Goal: Task Accomplishment & Management: Manage account settings

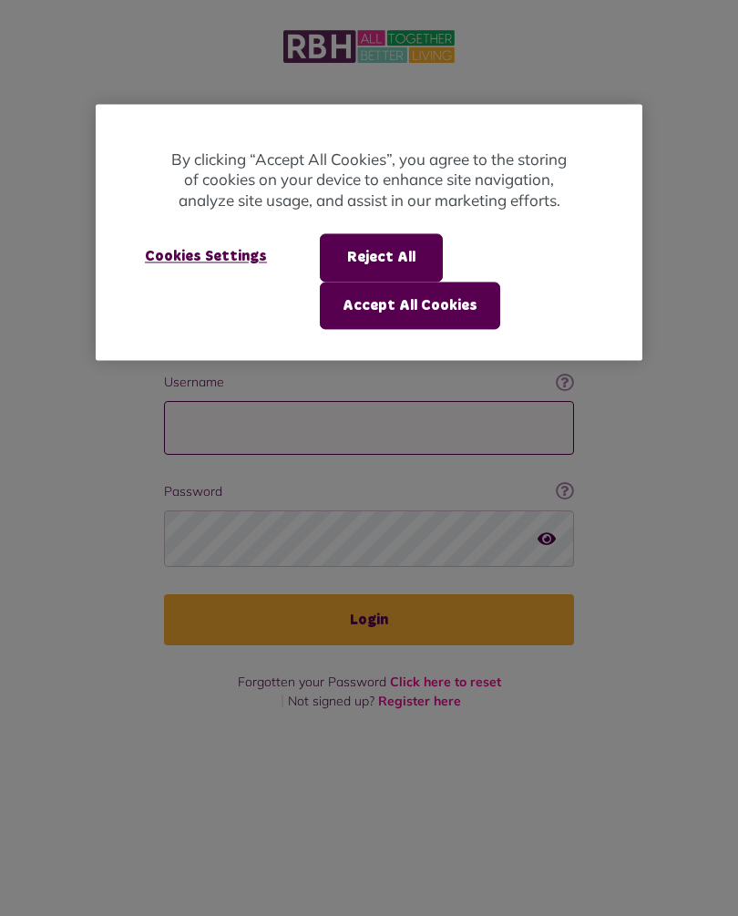
type input "**********"
click at [369, 594] on button "Login" at bounding box center [369, 619] width 410 height 51
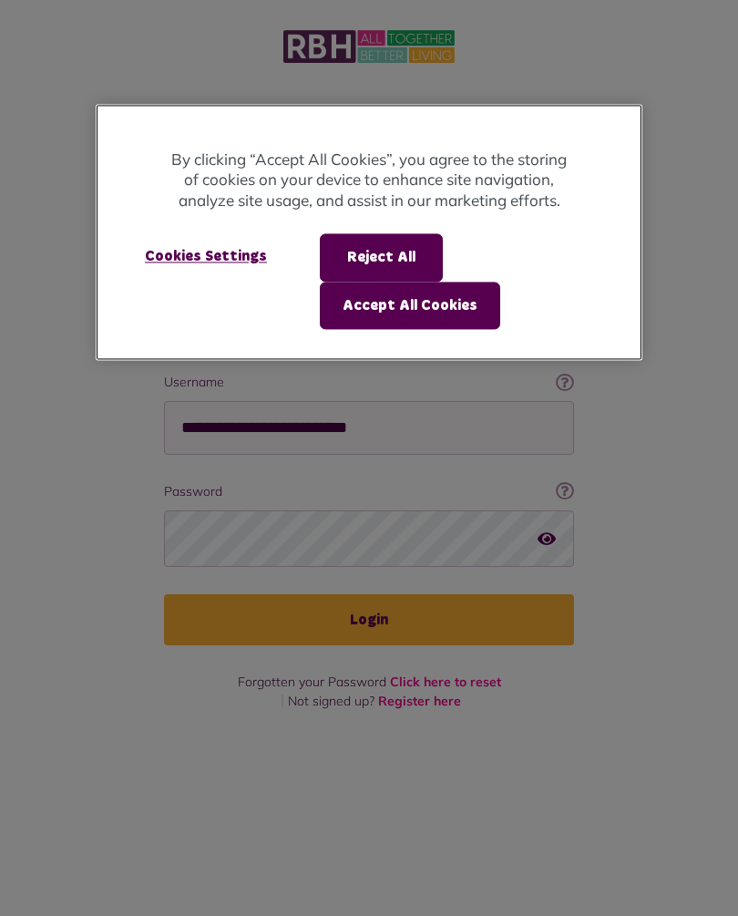
click at [456, 306] on button "Accept All Cookies" at bounding box center [410, 305] width 180 height 47
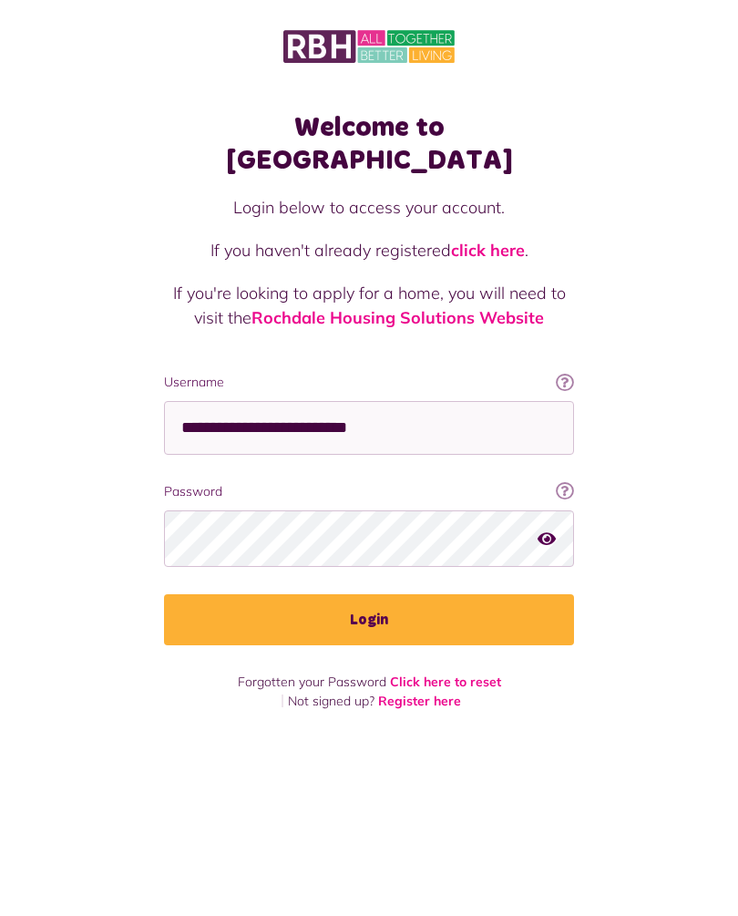
click at [398, 599] on button "Login" at bounding box center [369, 619] width 410 height 51
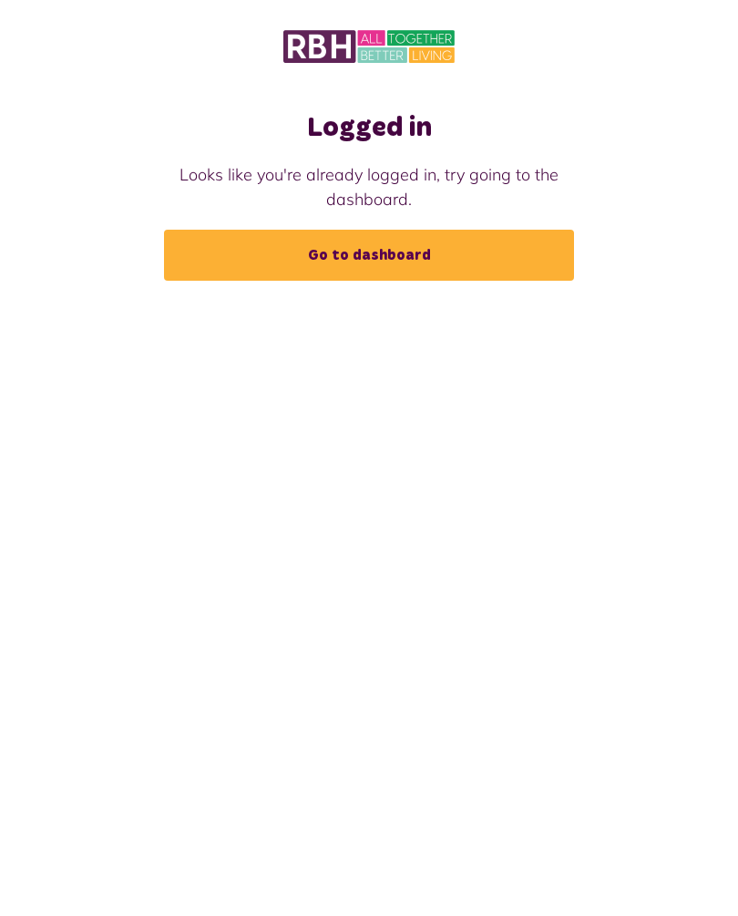
click at [392, 249] on link "Go to dashboard" at bounding box center [369, 255] width 410 height 51
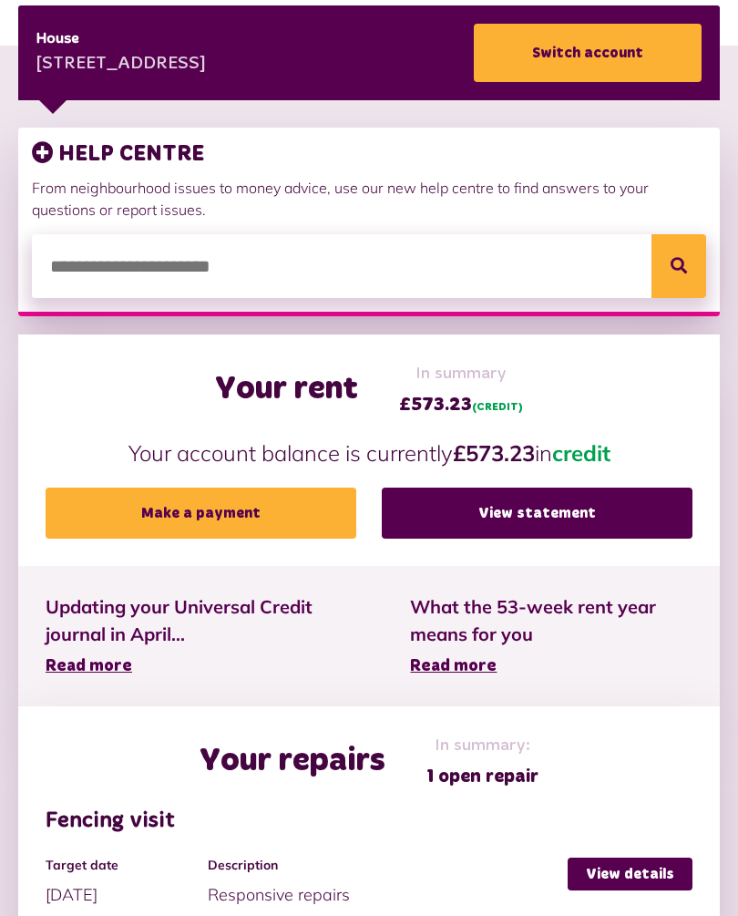
scroll to position [311, 0]
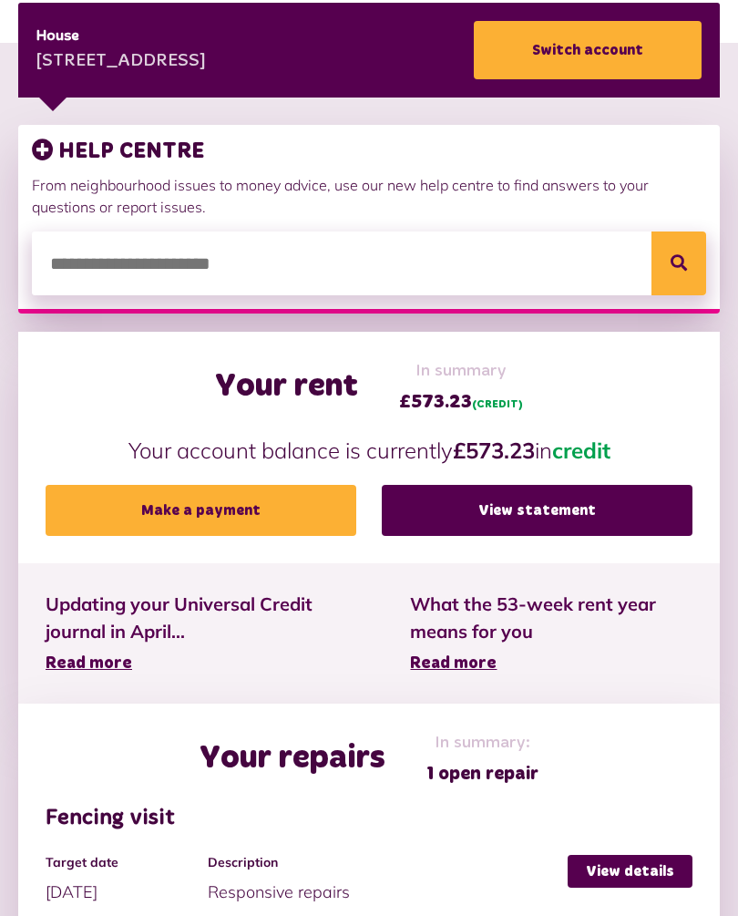
click at [542, 523] on link "View statement" at bounding box center [537, 510] width 311 height 51
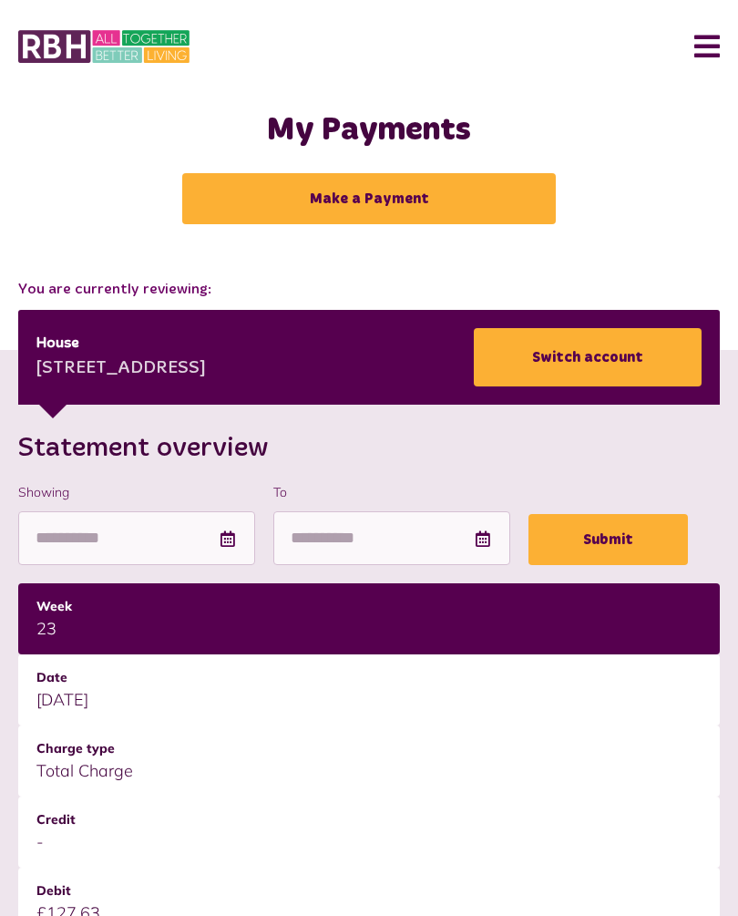
click at [707, 38] on button "Menu" at bounding box center [700, 46] width 39 height 57
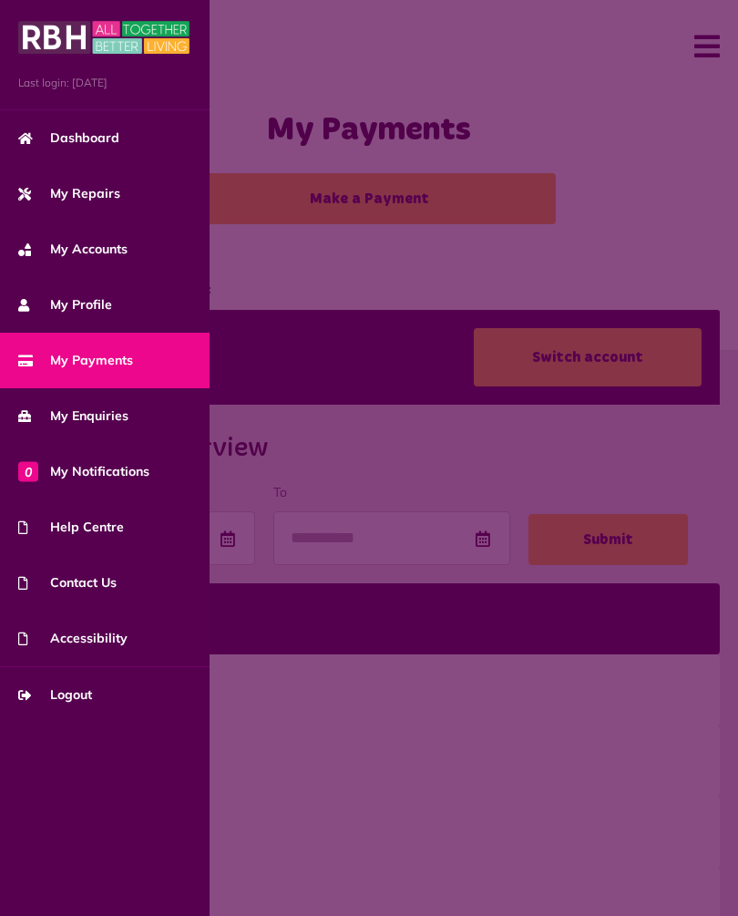
click at [103, 193] on span "My Repairs" at bounding box center [69, 193] width 102 height 19
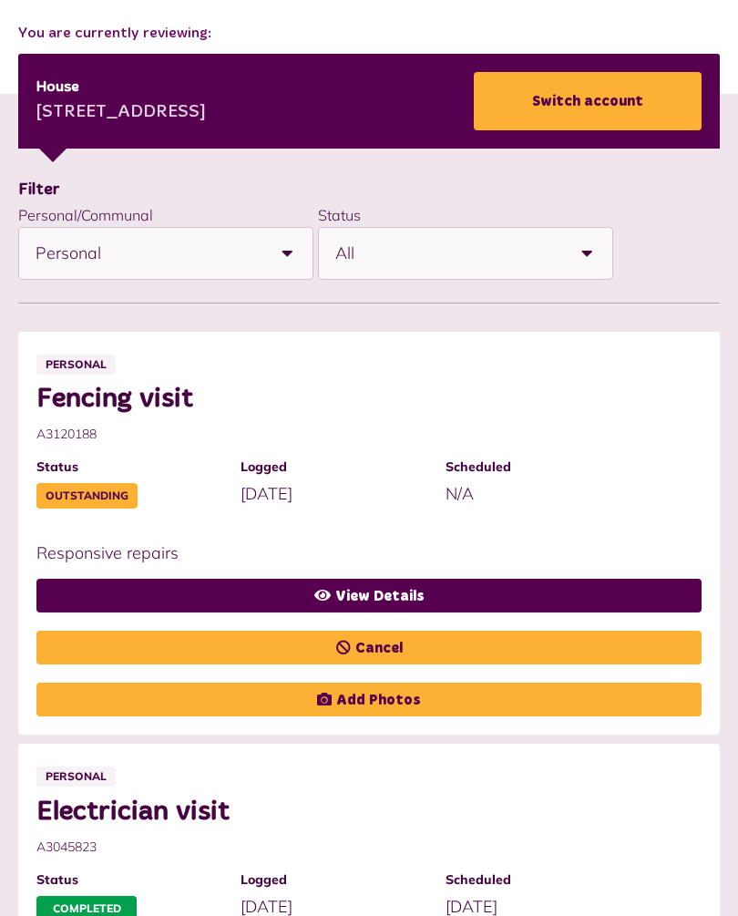
scroll to position [258, 0]
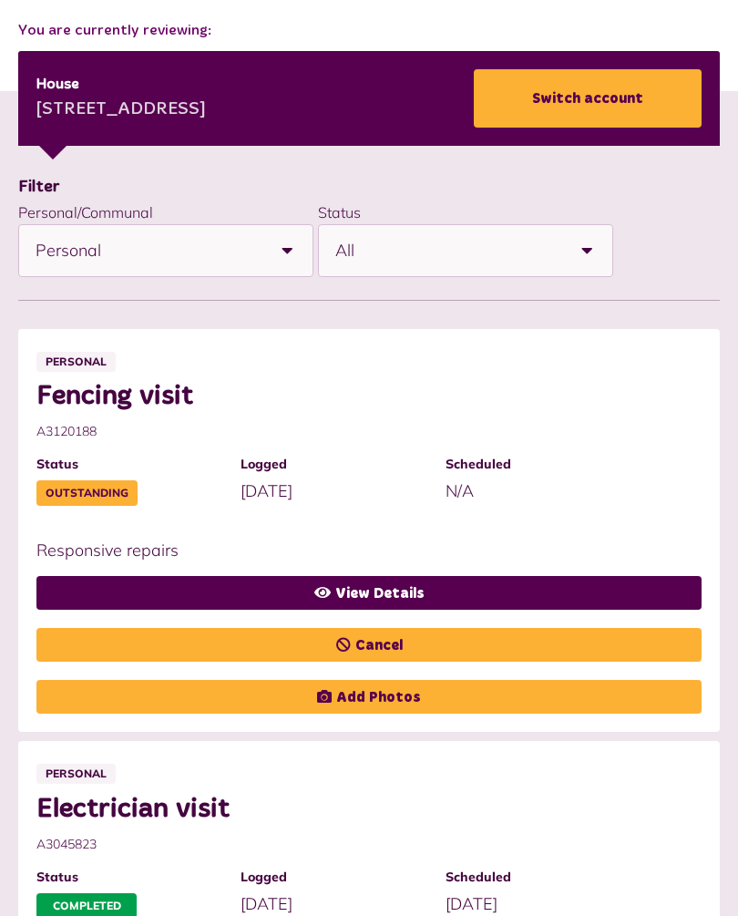
click at [401, 584] on link "View Details" at bounding box center [368, 594] width 665 height 34
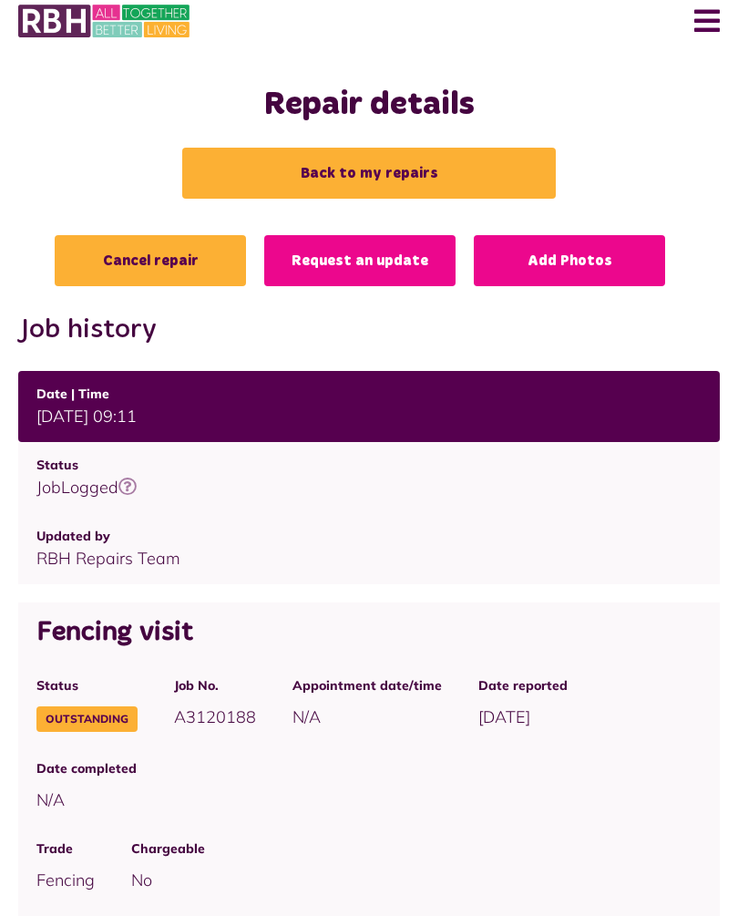
scroll to position [25, 0]
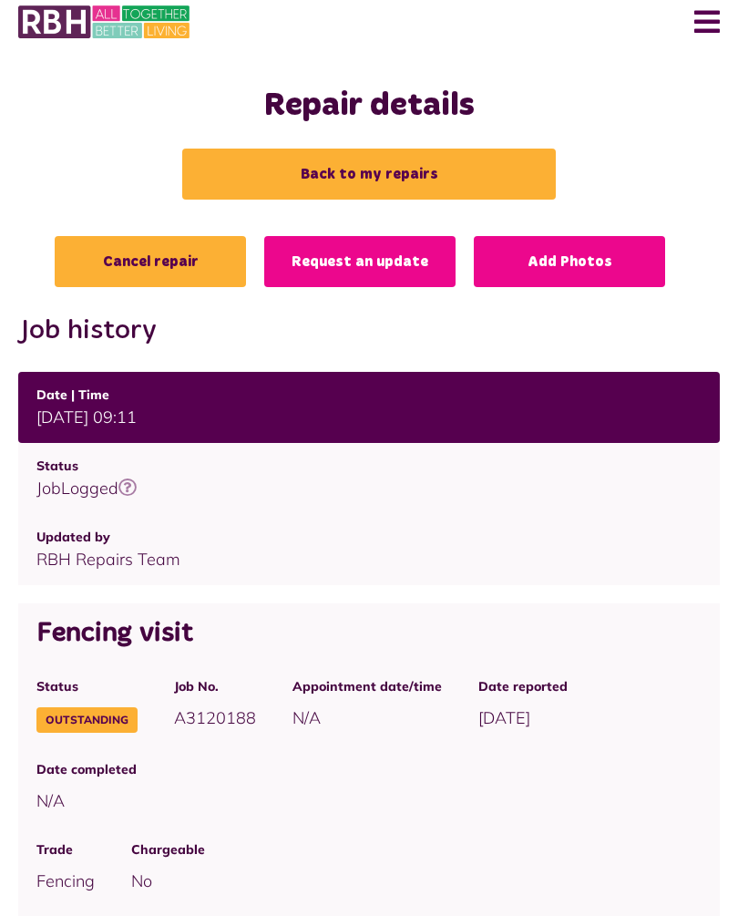
click at [408, 275] on link "Request an update" at bounding box center [359, 261] width 191 height 51
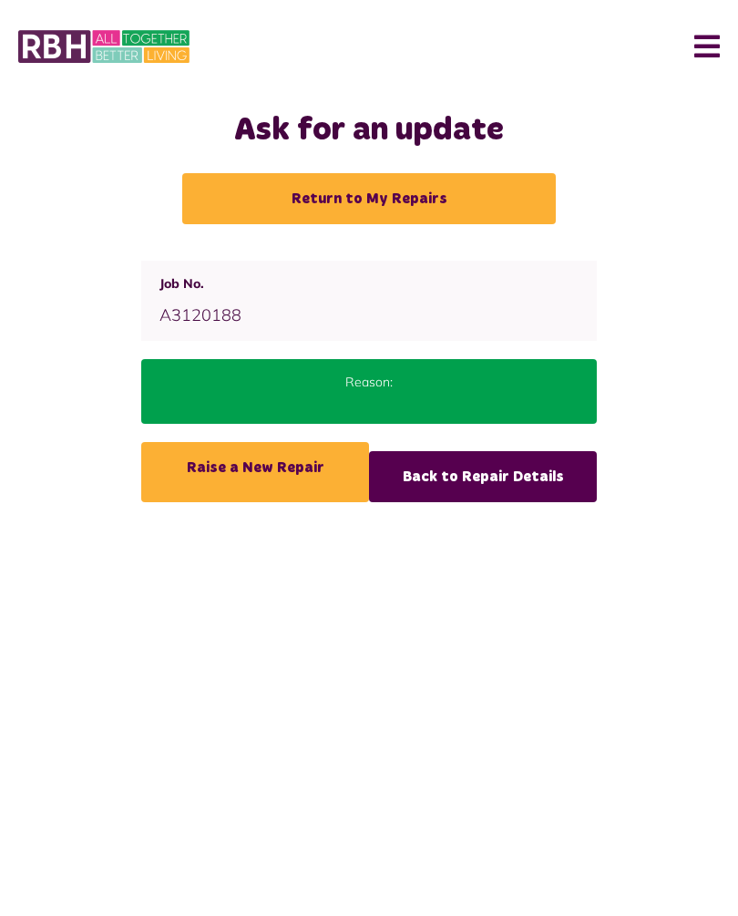
click at [547, 486] on link "Back to Repair Details" at bounding box center [483, 476] width 228 height 51
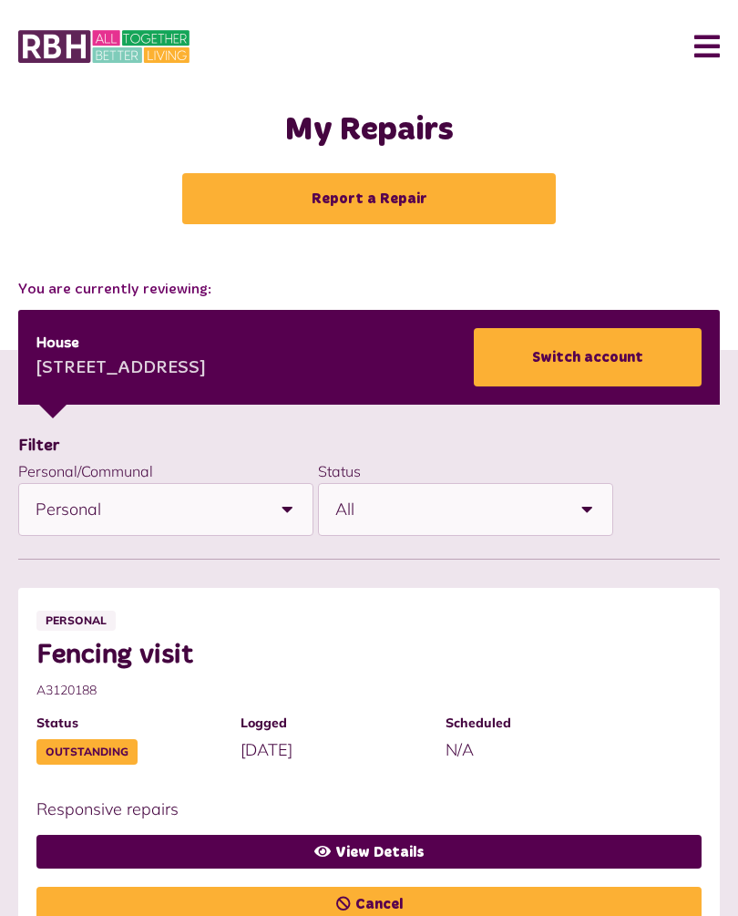
click at [706, 42] on button "Menu" at bounding box center [700, 46] width 39 height 57
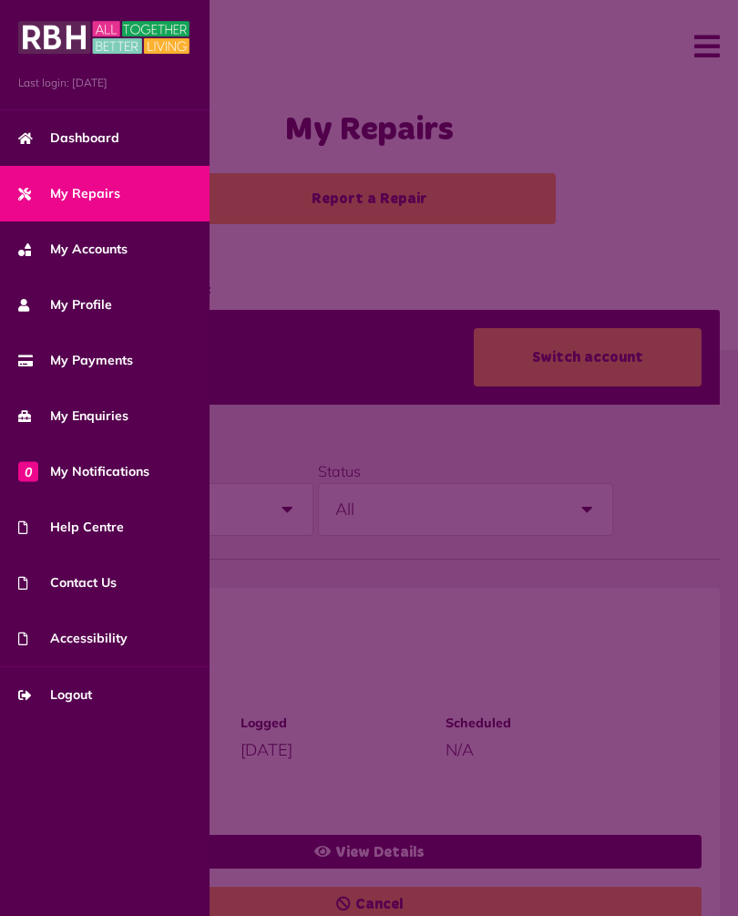
click at [80, 704] on span "Logout" at bounding box center [55, 694] width 74 height 19
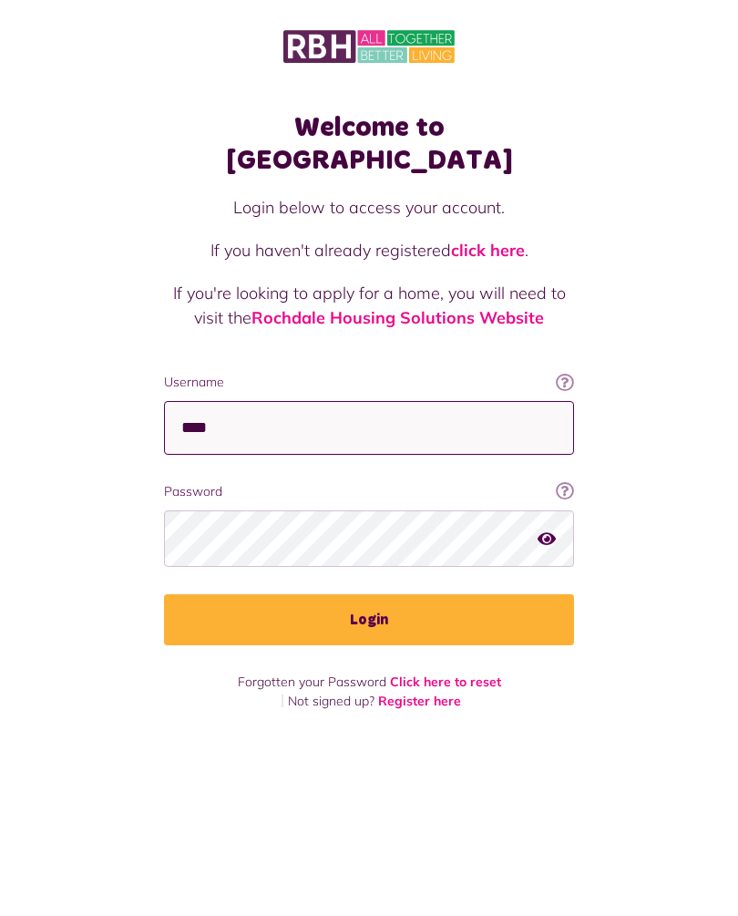
type input "****"
click at [369, 594] on button "Login" at bounding box center [369, 619] width 410 height 51
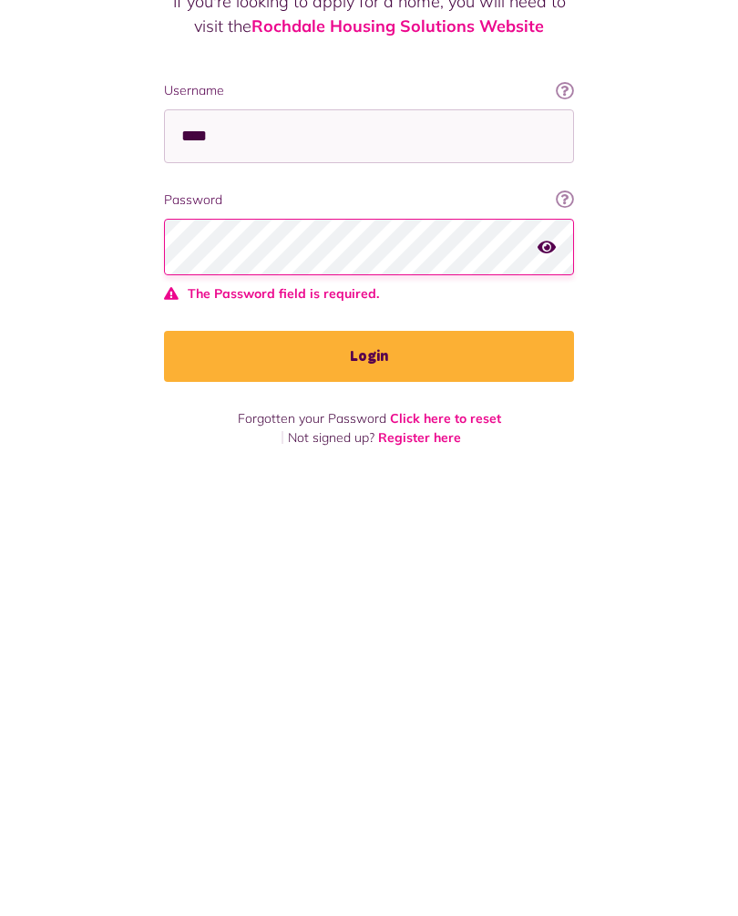
scroll to position [33, 0]
